Goal: Navigation & Orientation: Find specific page/section

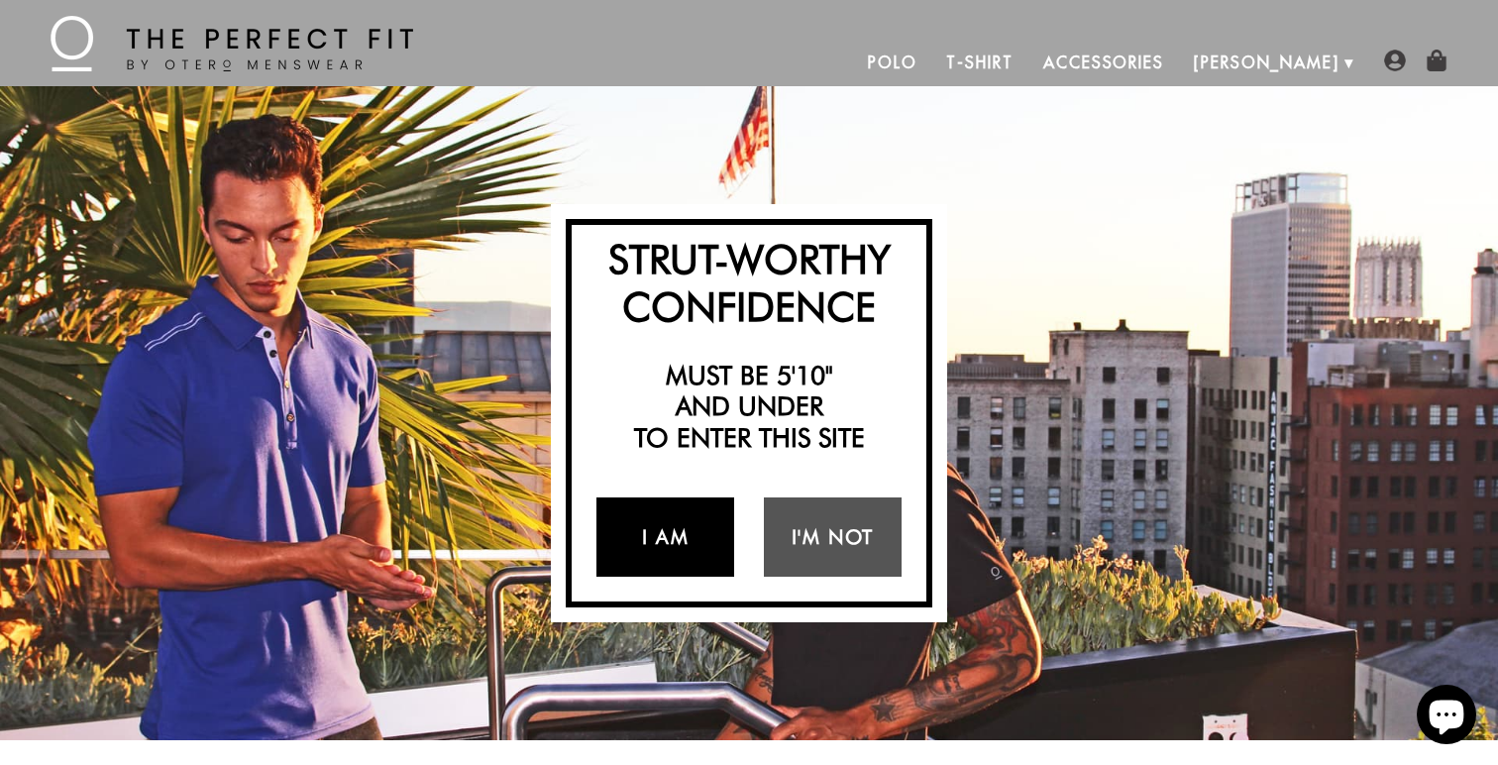
scroll to position [26, 0]
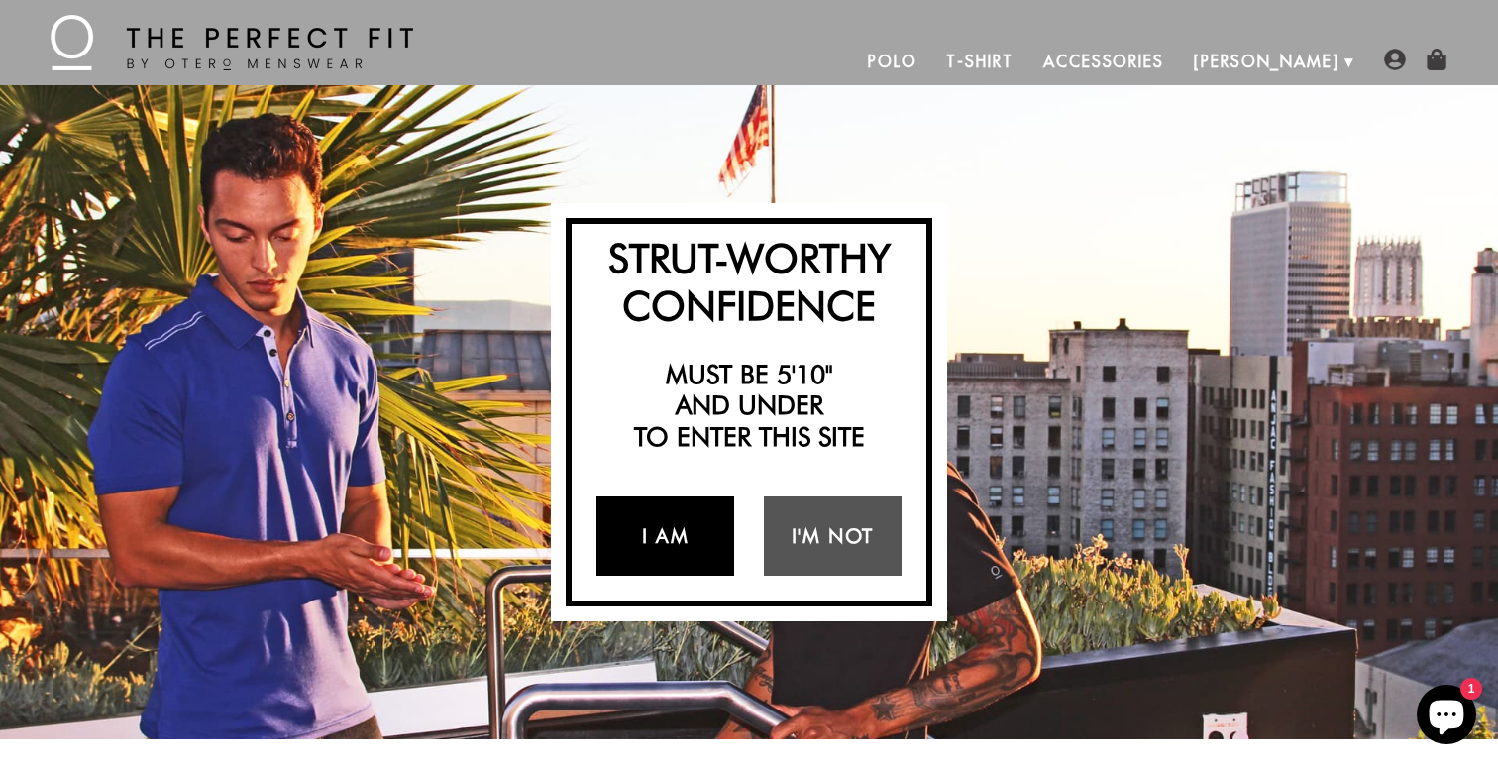
click at [683, 538] on link "I Am" at bounding box center [665, 535] width 138 height 79
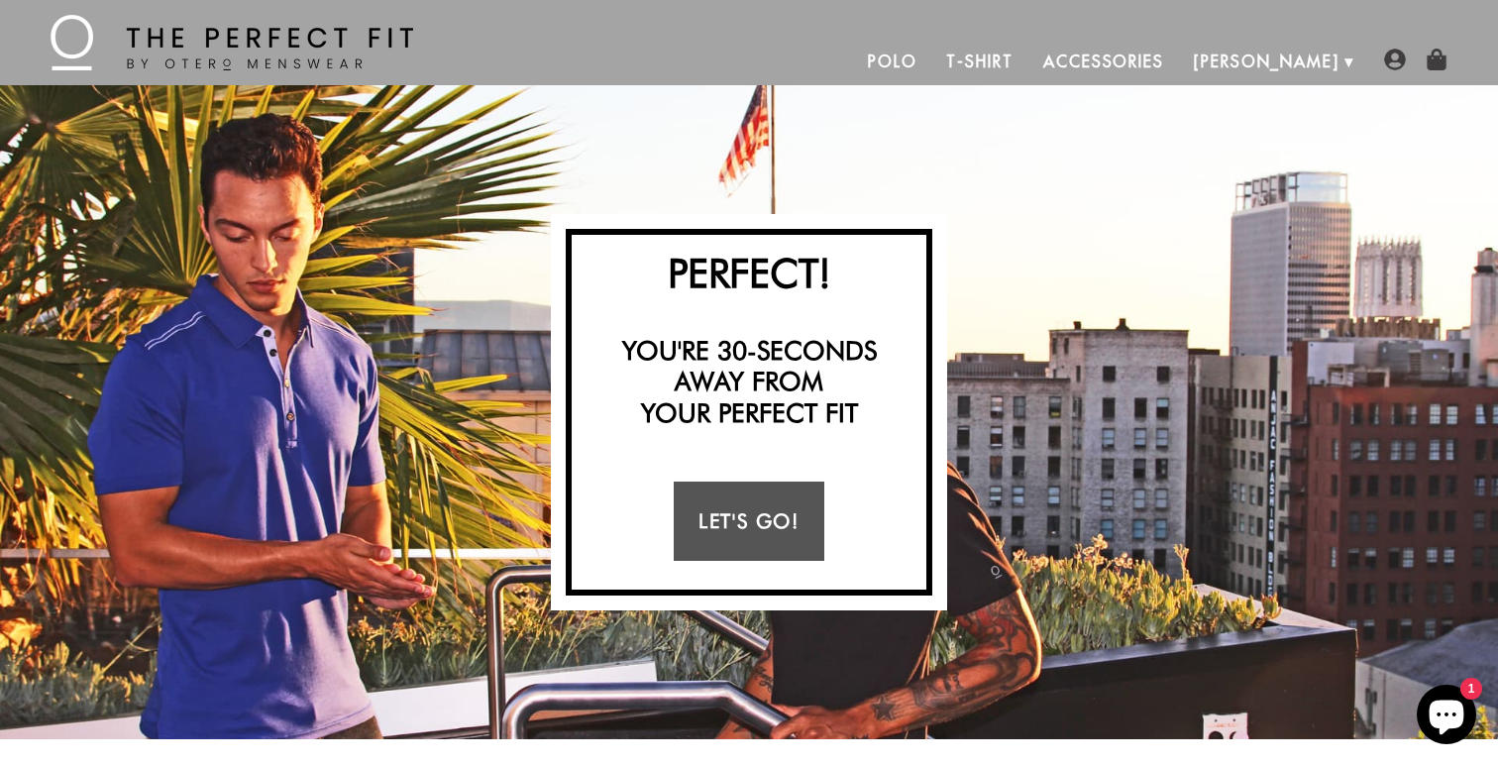
scroll to position [22, 0]
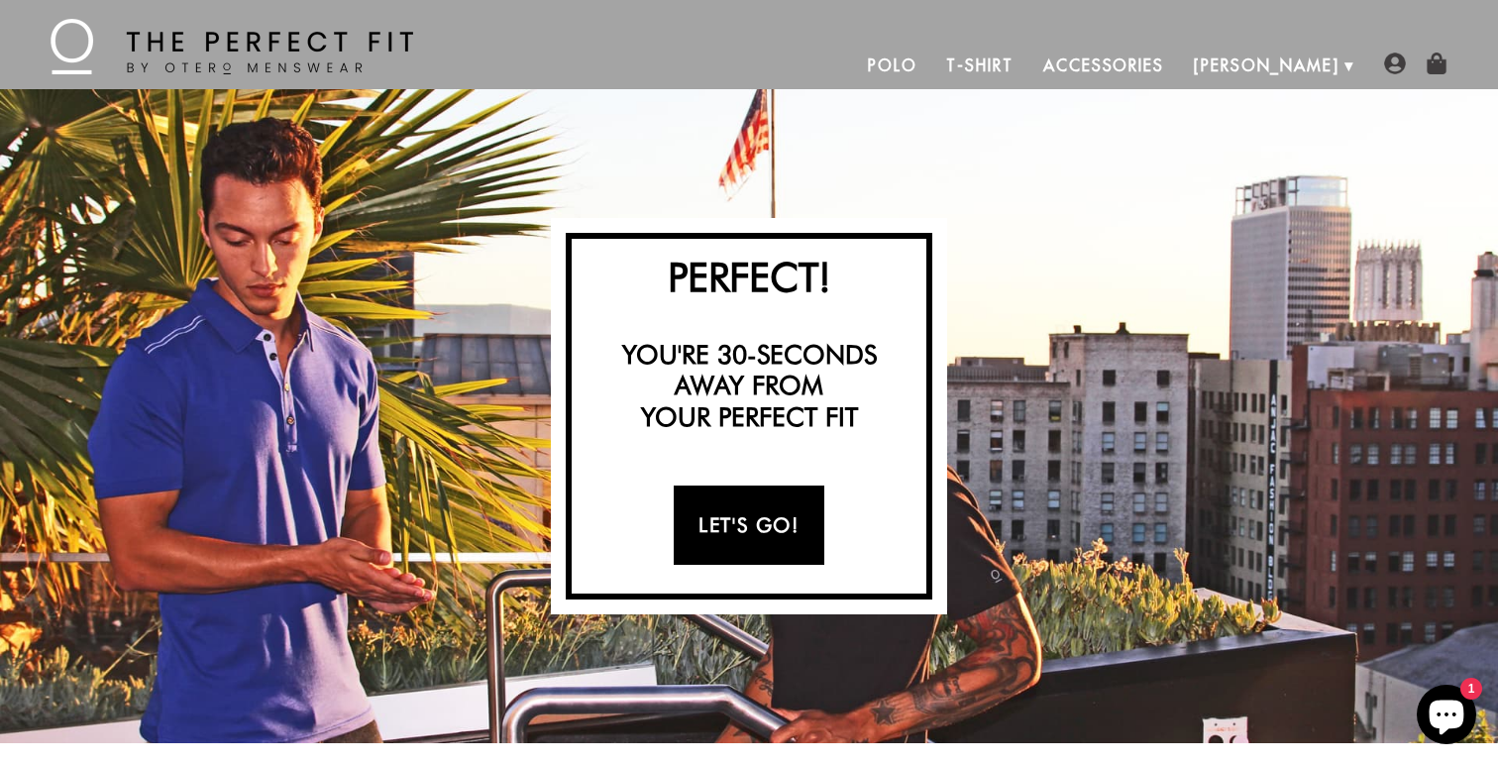
click at [753, 539] on link "Let's Go!" at bounding box center [749, 524] width 150 height 79
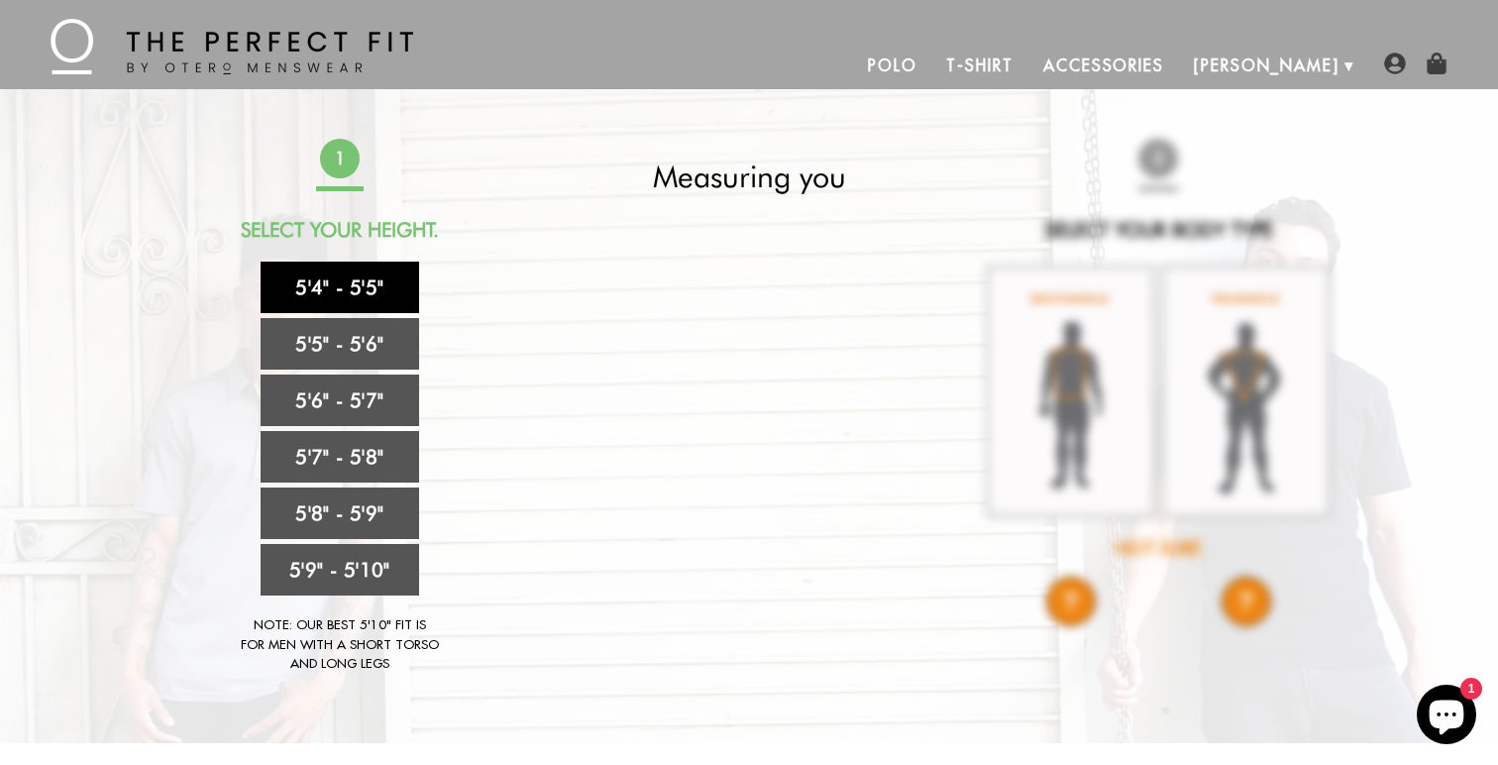
click at [350, 298] on link "5'4" - 5'5"" at bounding box center [340, 288] width 159 height 52
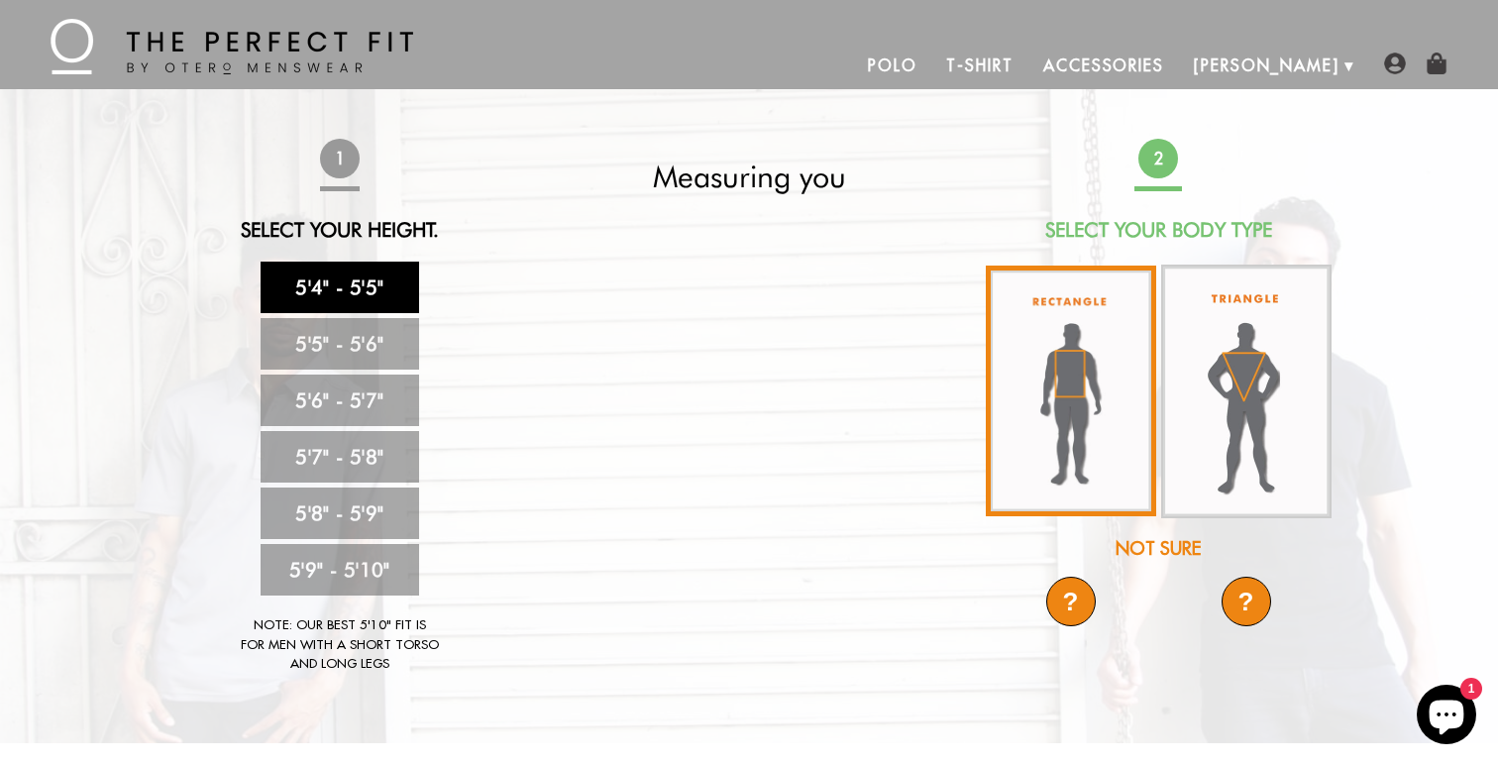
scroll to position [26, 0]
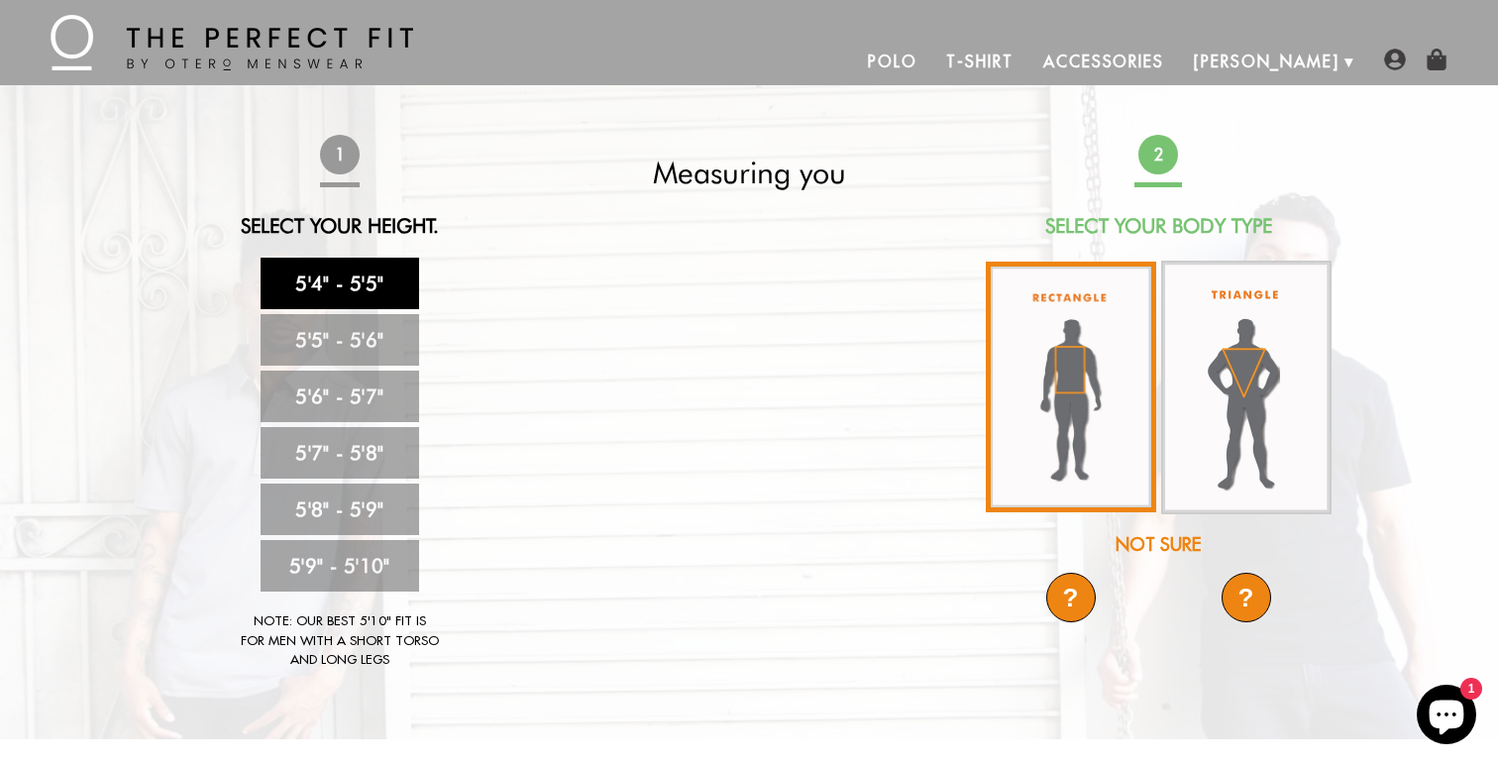
click at [1080, 436] on img at bounding box center [1071, 387] width 170 height 251
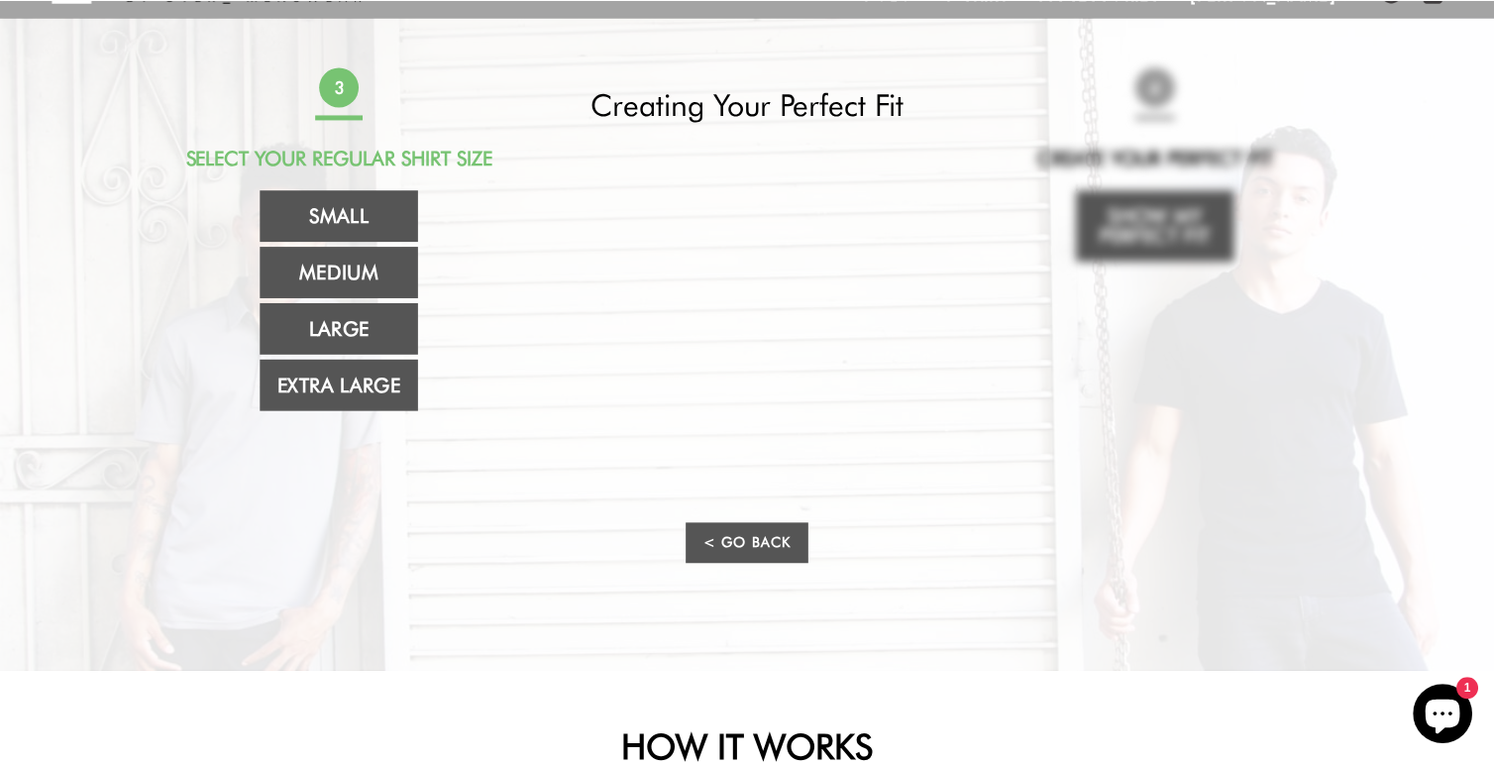
scroll to position [0, 0]
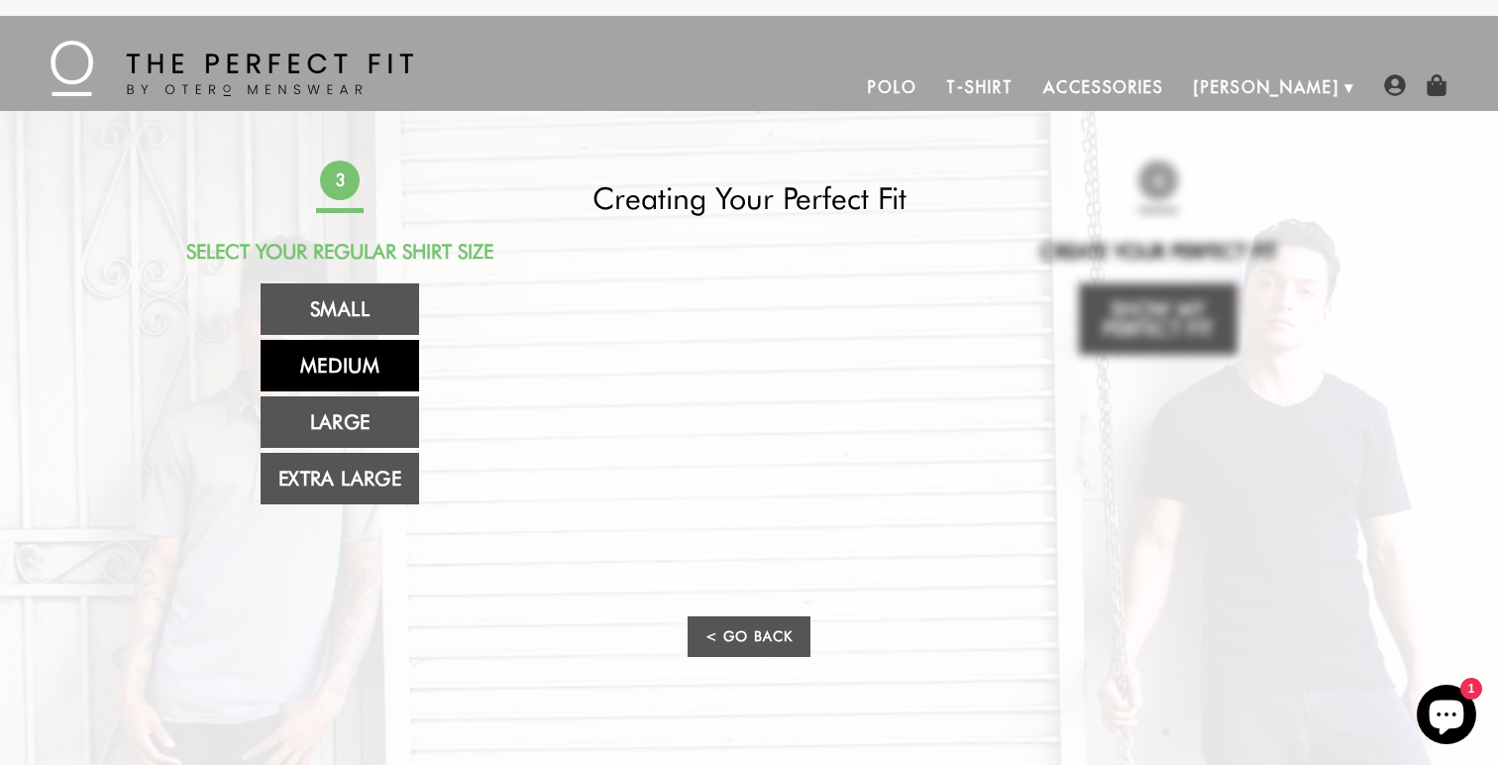
click at [383, 382] on link "Medium" at bounding box center [340, 366] width 159 height 52
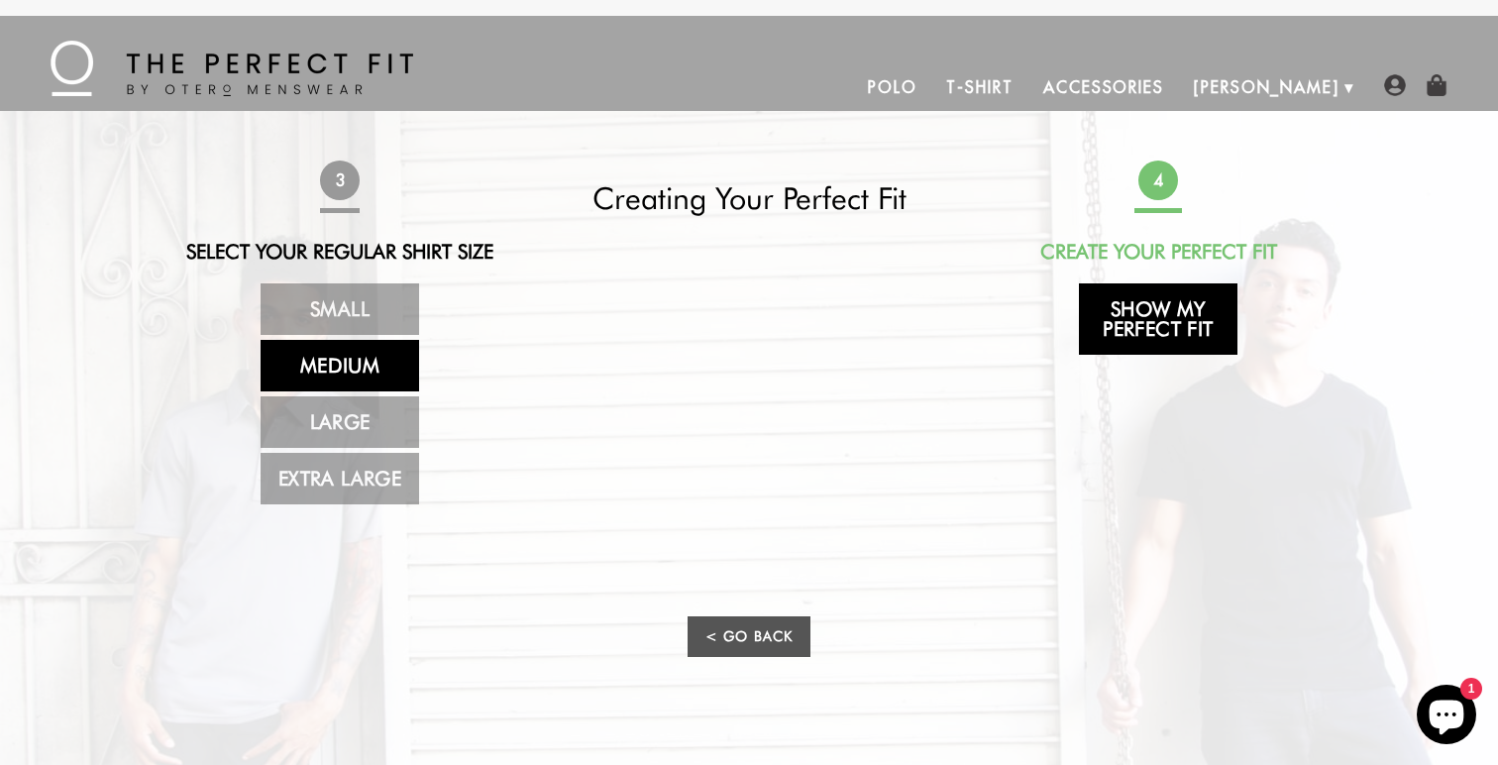
click at [1168, 311] on link "Show My Perfect Fit" at bounding box center [1158, 318] width 159 height 71
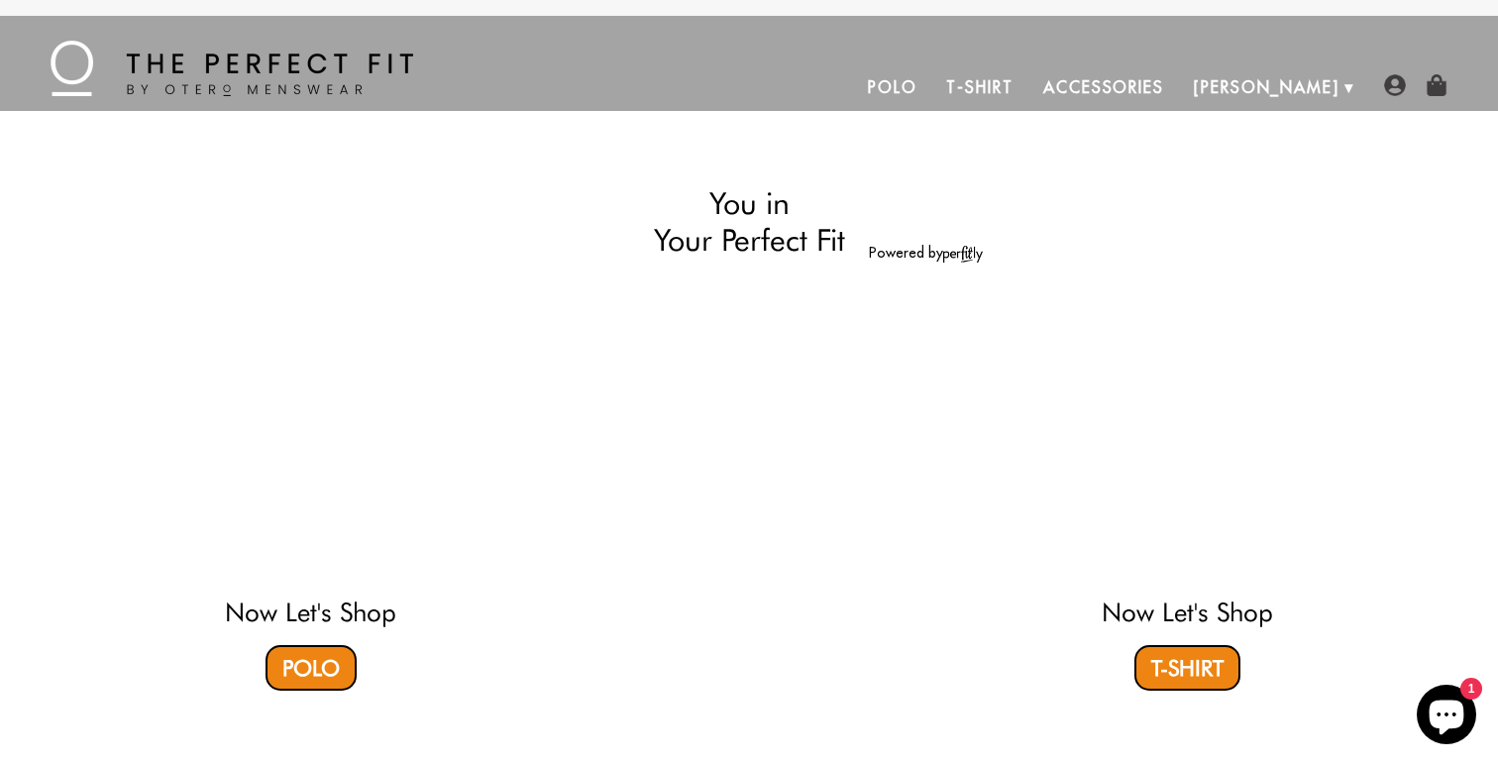
select select "M"
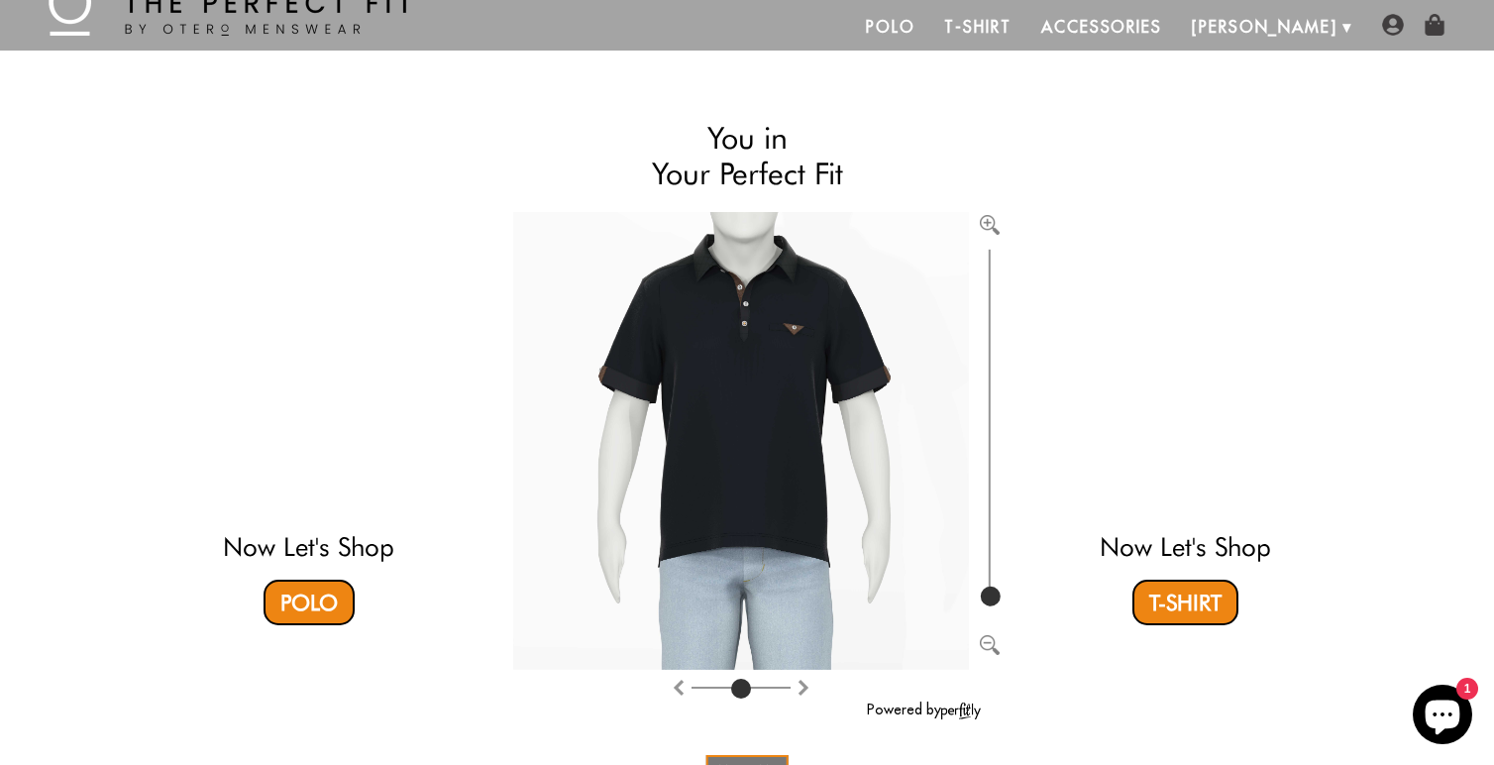
scroll to position [48, 0]
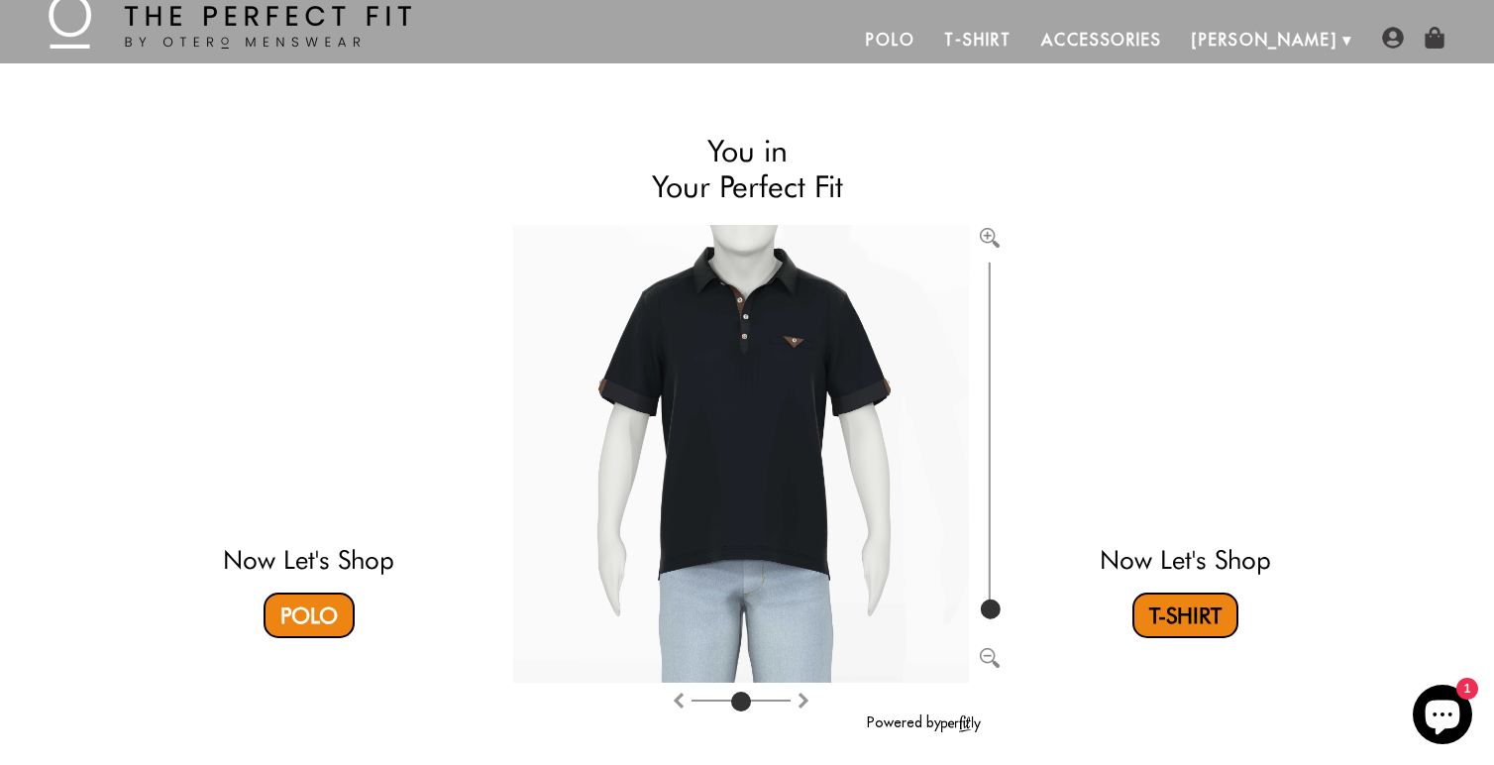
click at [1189, 621] on link "T-Shirt" at bounding box center [1185, 615] width 106 height 46
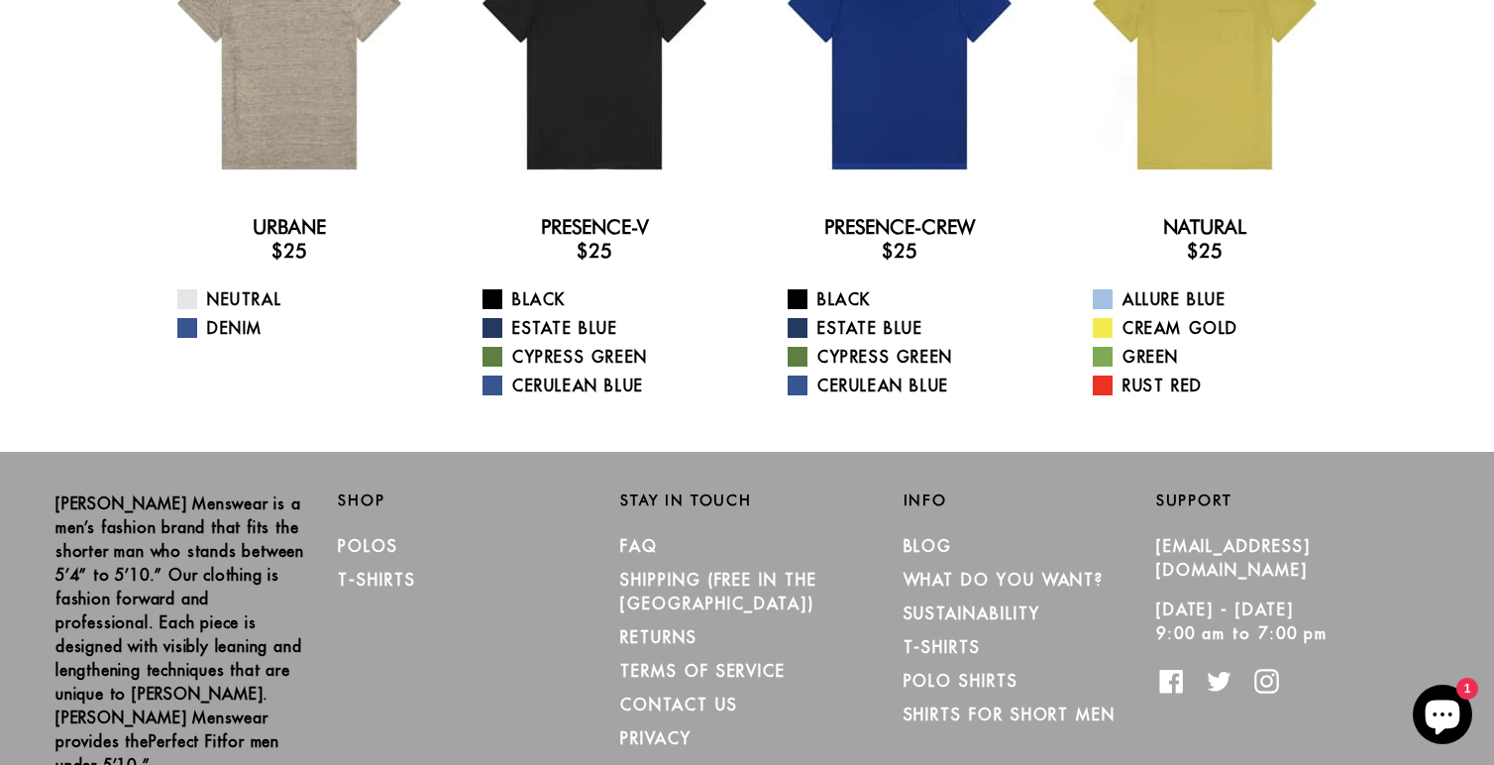
scroll to position [223, 0]
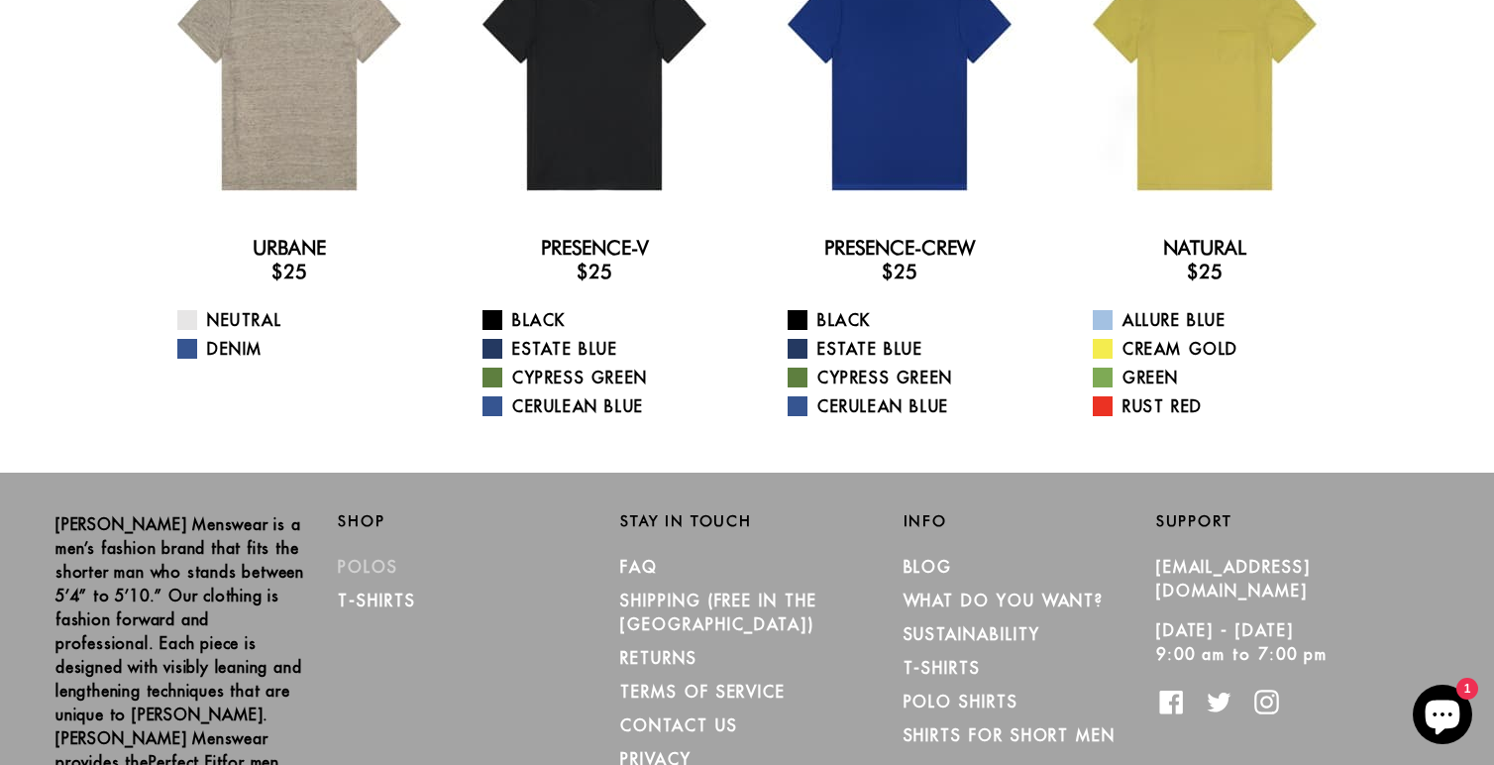
click at [382, 566] on link "Polos" at bounding box center [368, 567] width 60 height 20
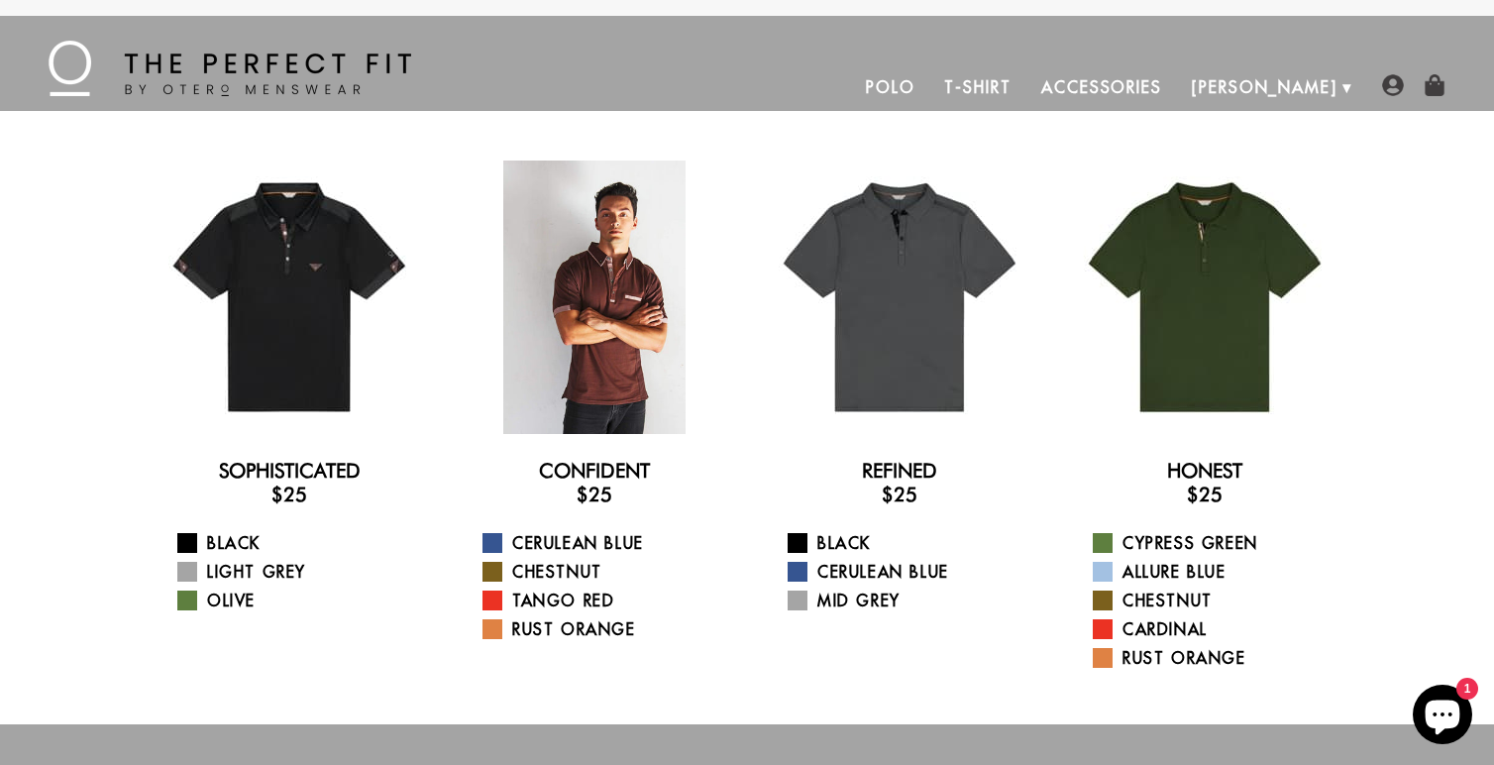
scroll to position [11, 0]
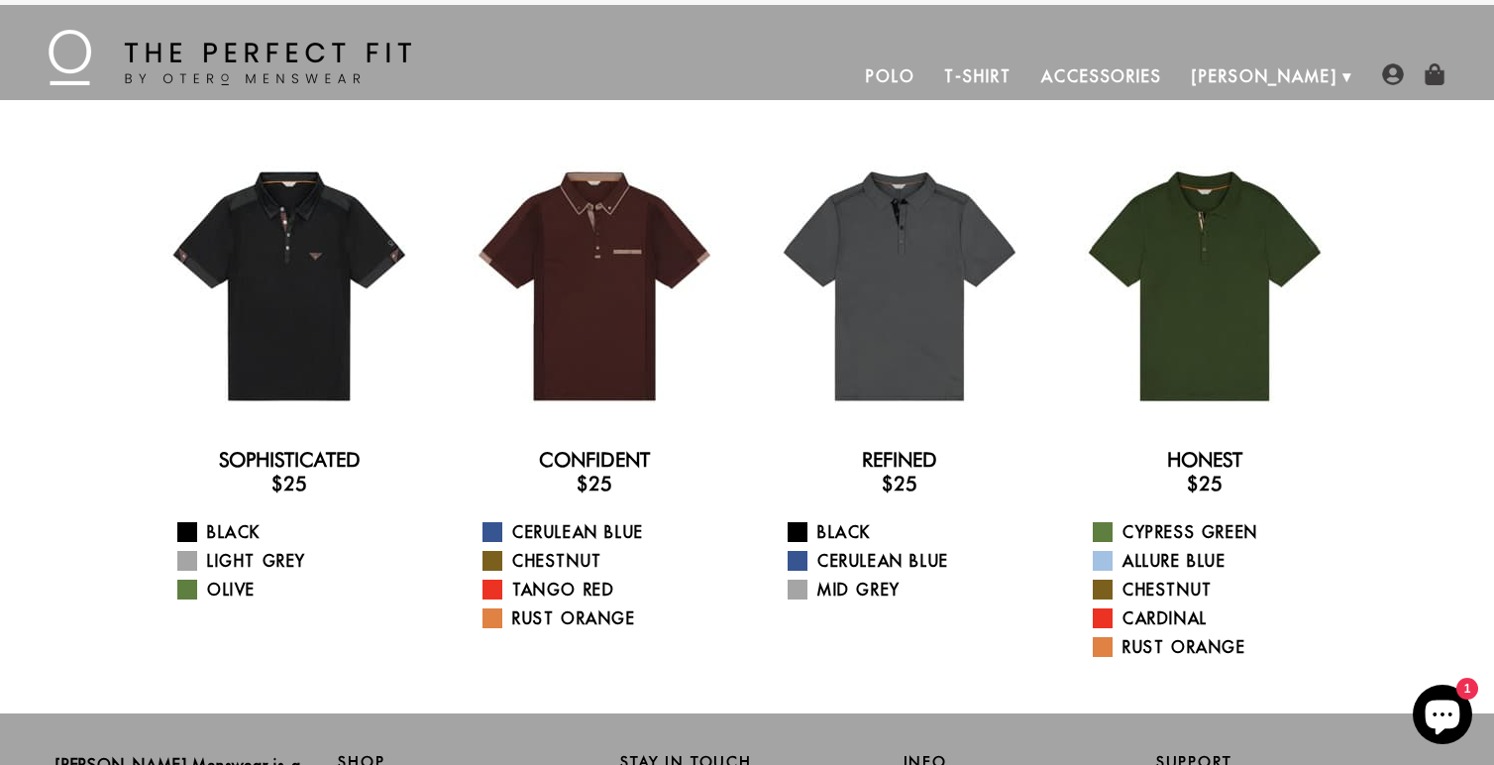
click at [1177, 70] on link "Accessories" at bounding box center [1101, 77] width 151 height 48
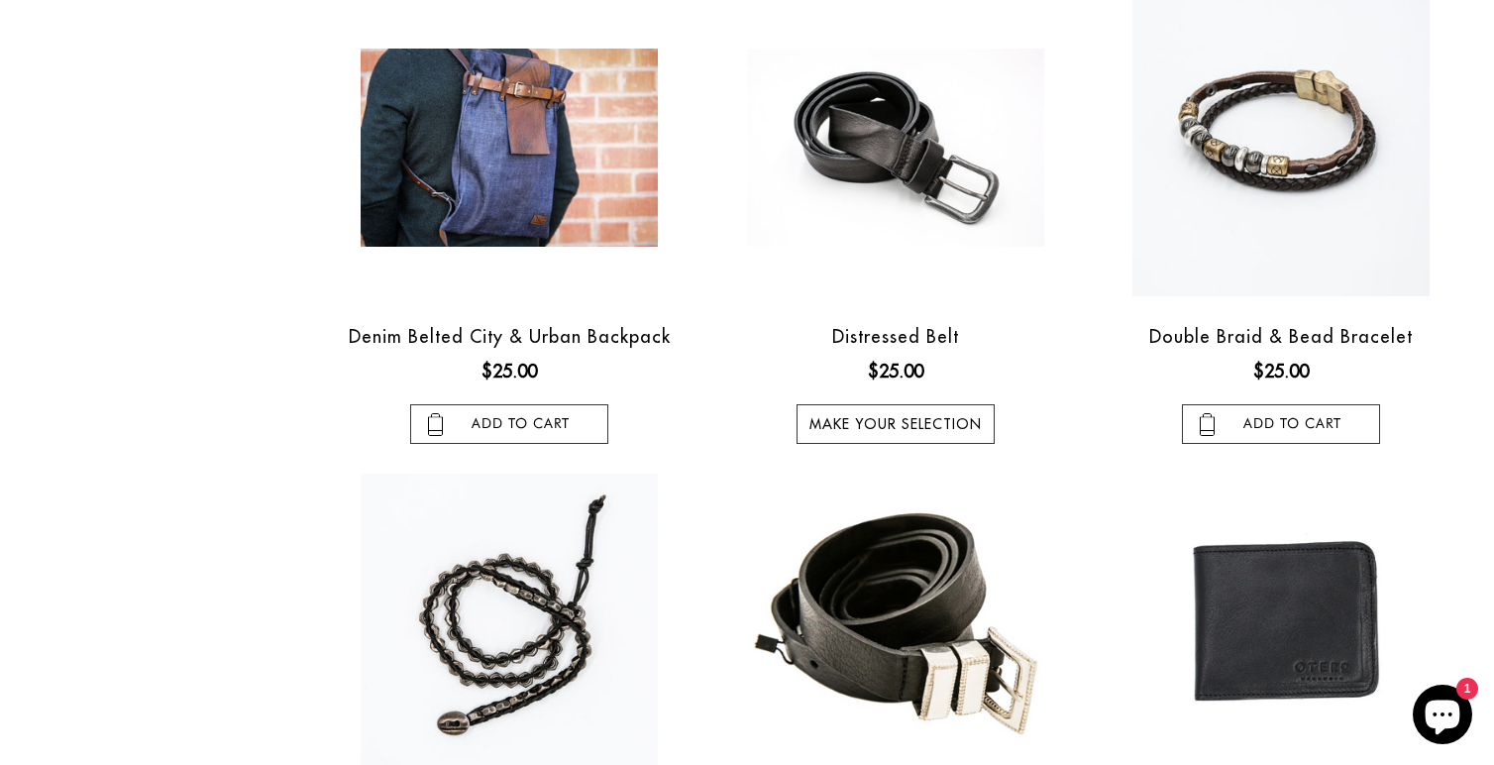
scroll to position [655, 0]
